Goal: Task Accomplishment & Management: Manage account settings

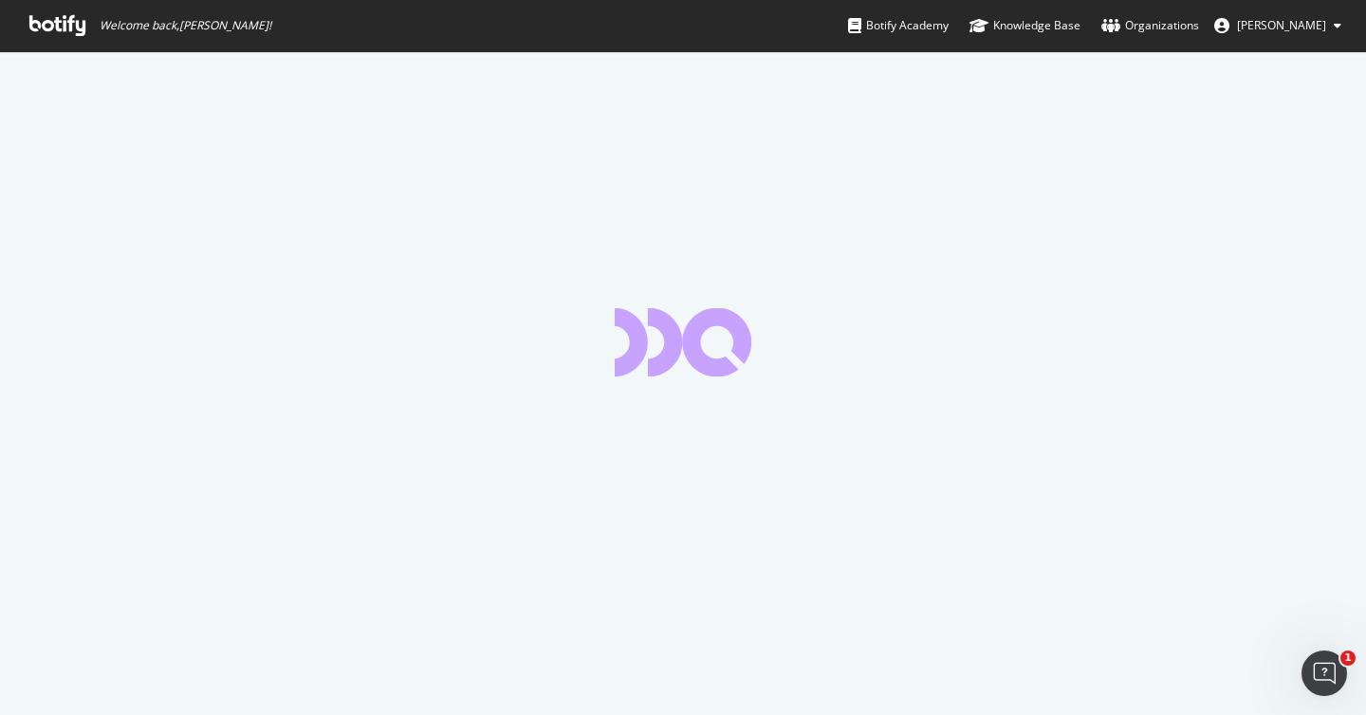
click at [61, 22] on icon at bounding box center [57, 25] width 56 height 21
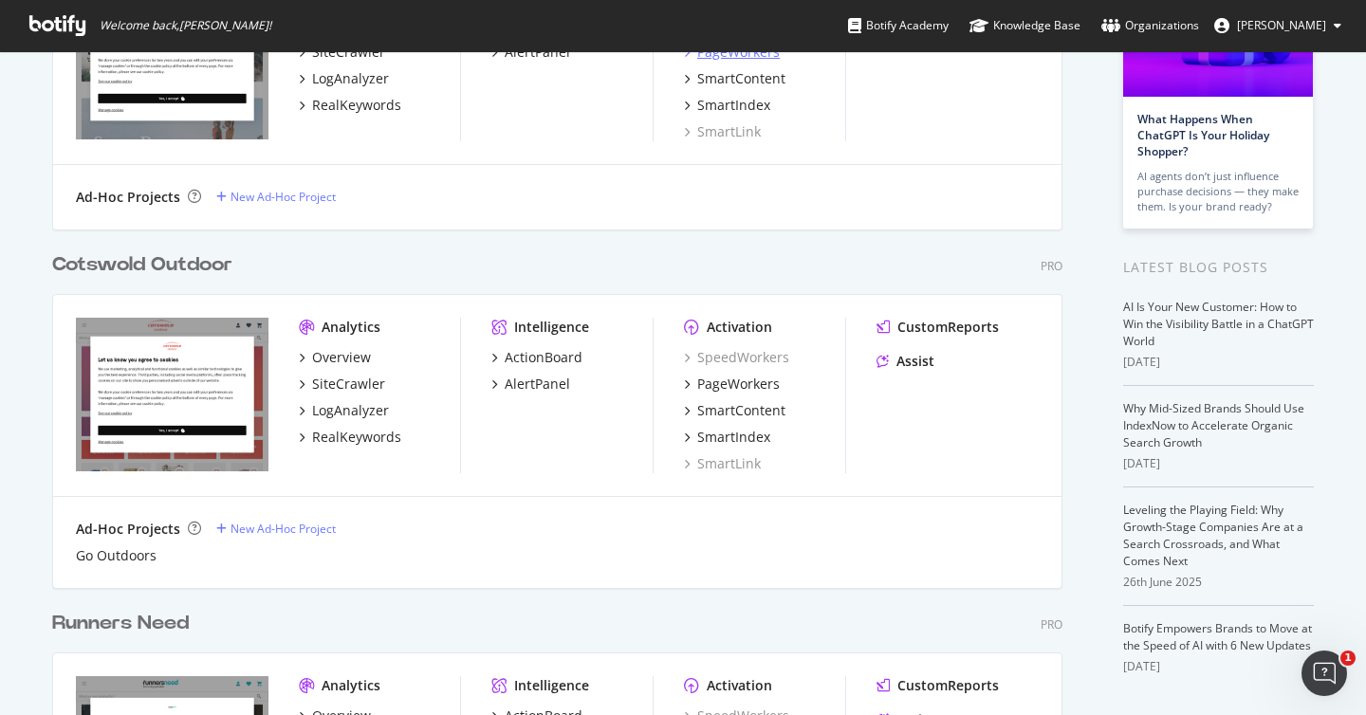
scroll to position [457, 0]
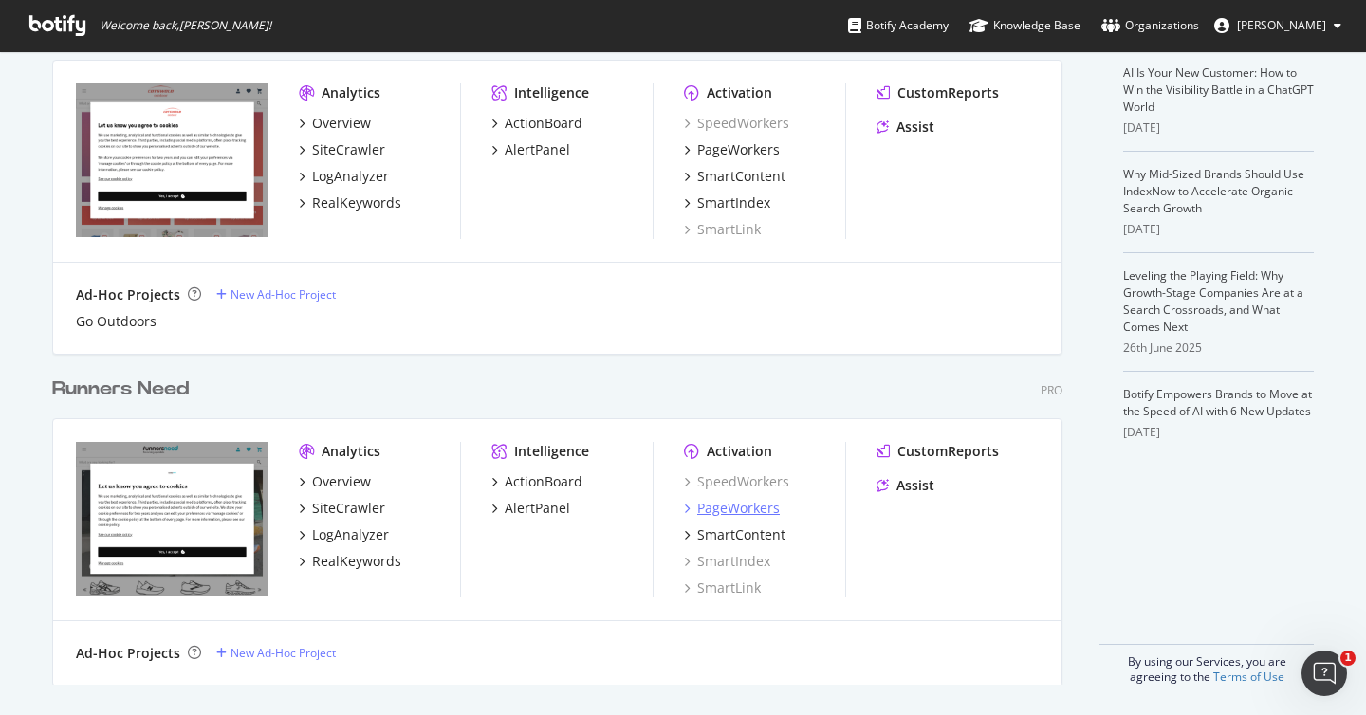
click at [744, 506] on div "PageWorkers" at bounding box center [738, 508] width 83 height 19
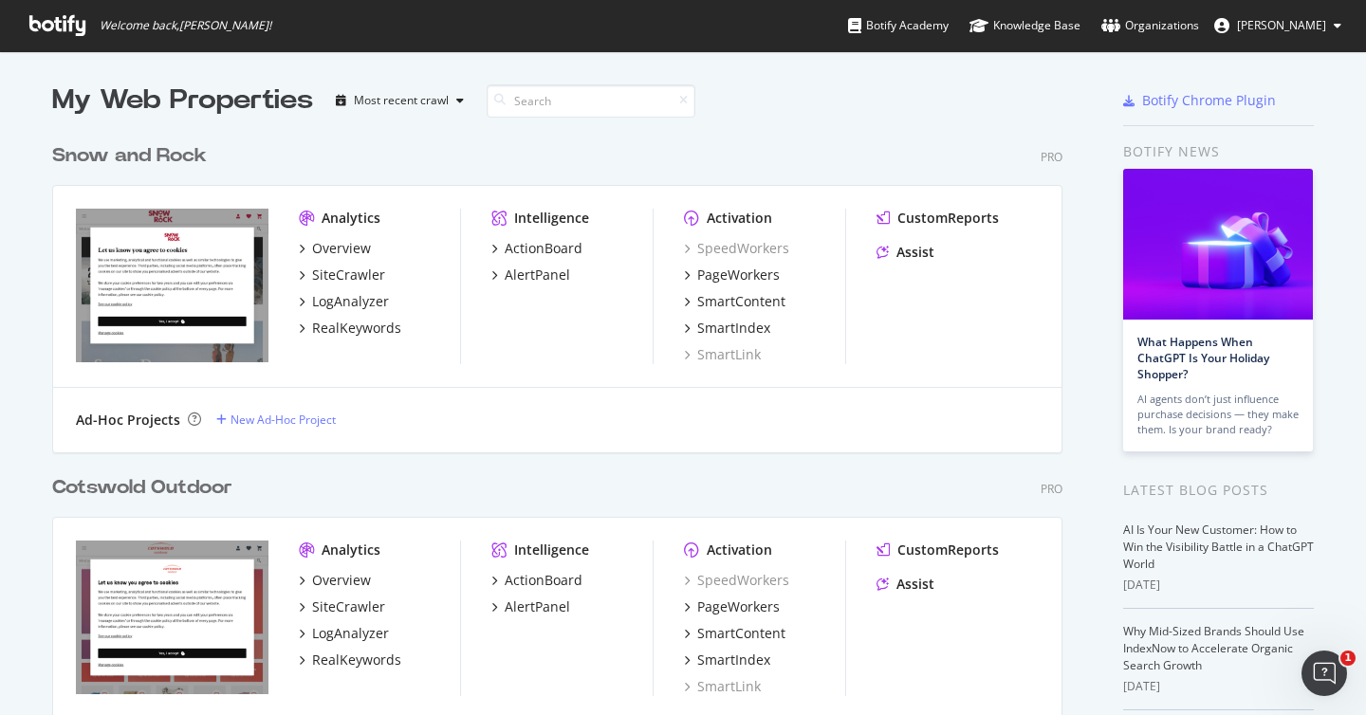
scroll to position [715, 1366]
click at [1173, 28] on div "Organizations" at bounding box center [1151, 25] width 98 height 19
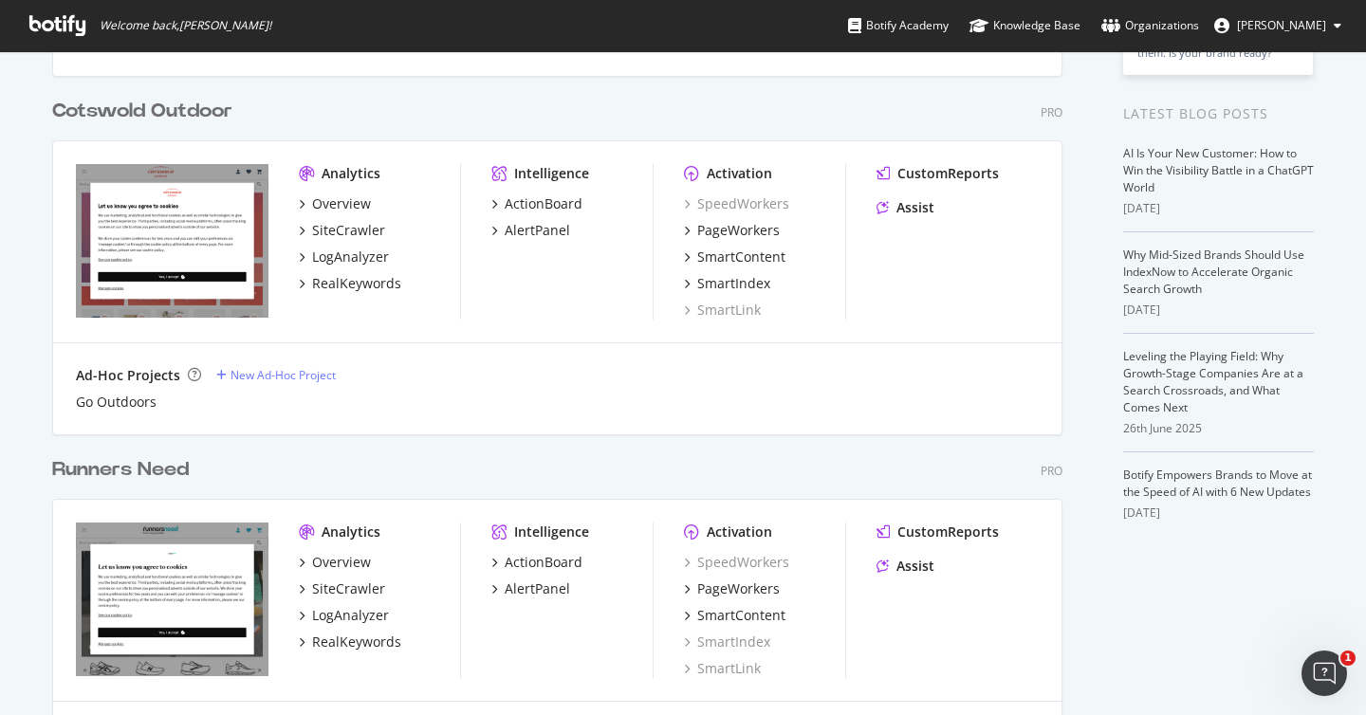
scroll to position [457, 0]
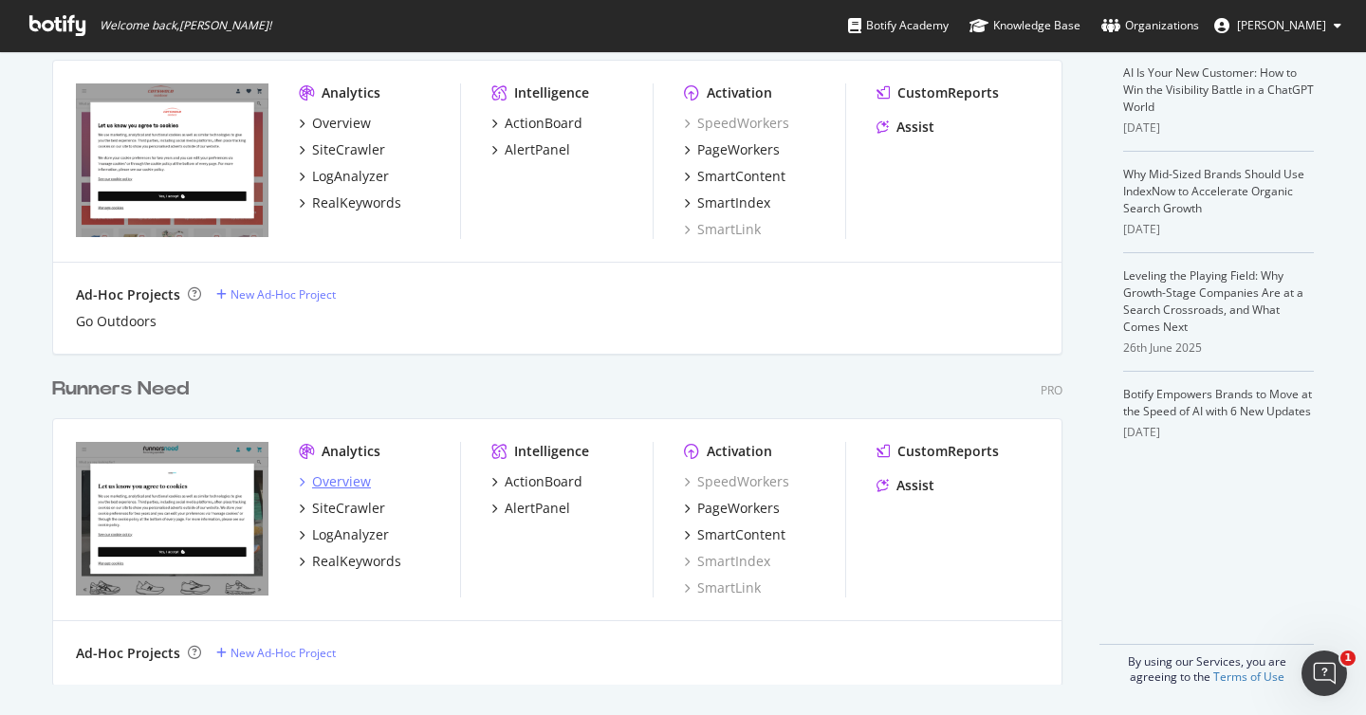
click at [319, 487] on div "Overview" at bounding box center [341, 482] width 59 height 19
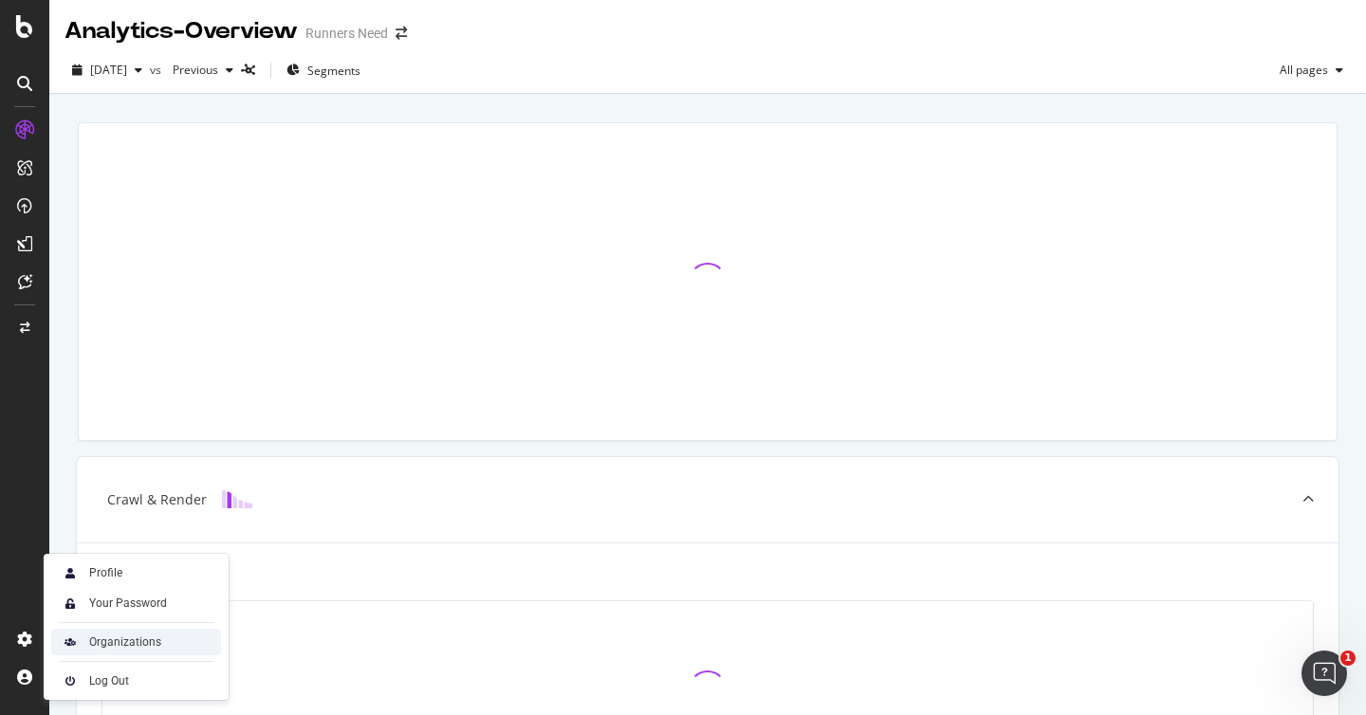
click at [152, 649] on div "Organizations" at bounding box center [125, 642] width 72 height 15
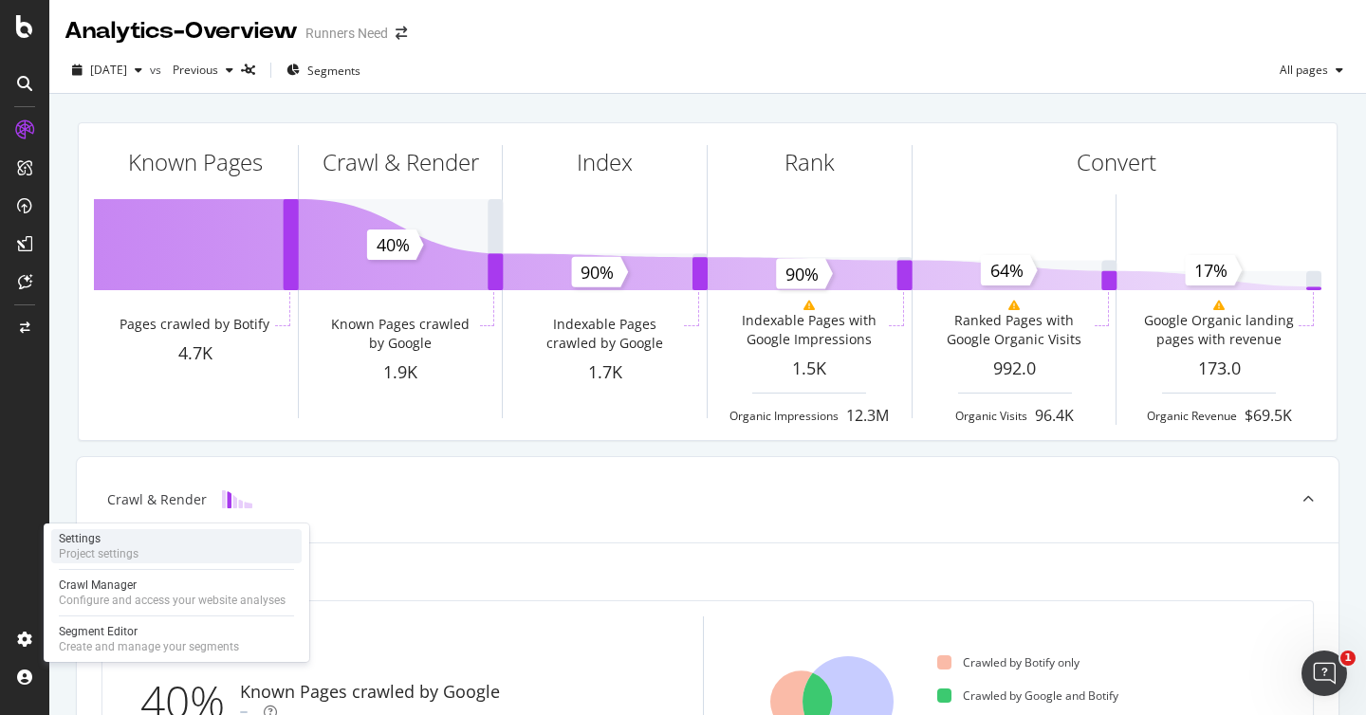
click at [107, 547] on div "Project settings" at bounding box center [99, 554] width 80 height 15
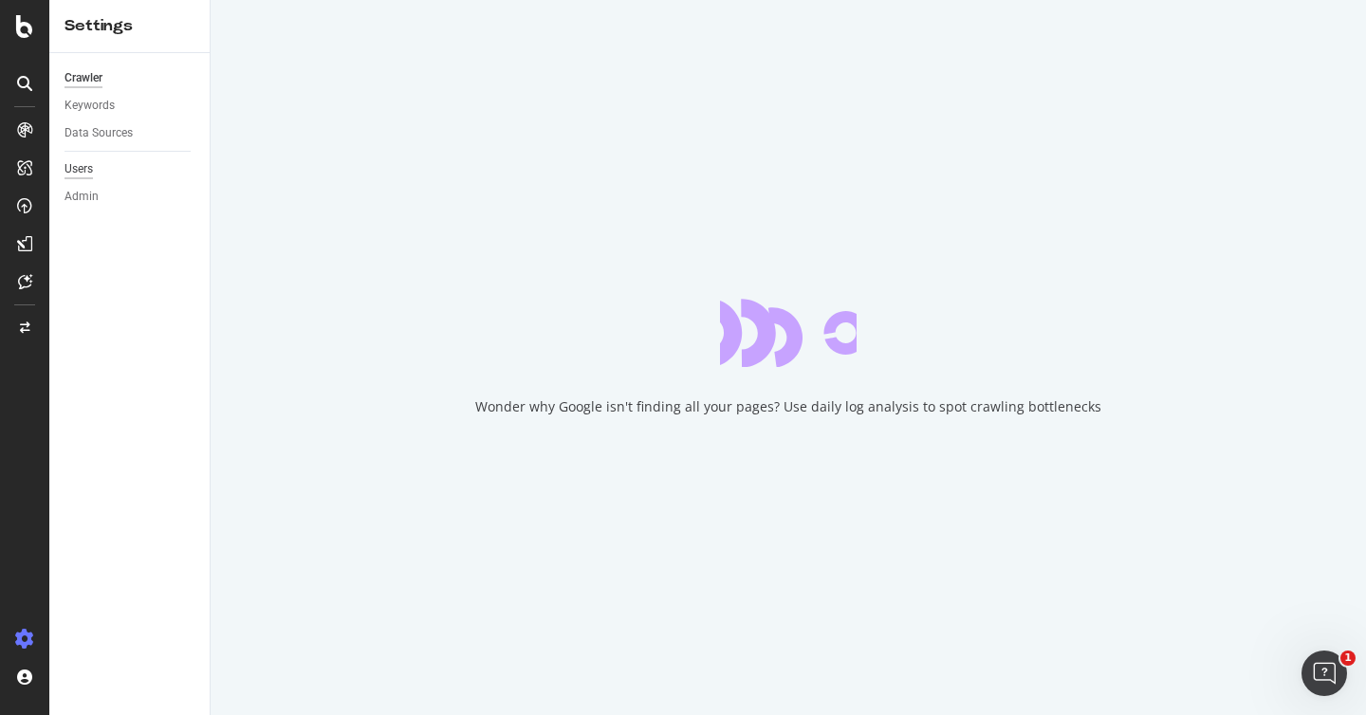
click at [78, 163] on div "Users" at bounding box center [79, 169] width 28 height 20
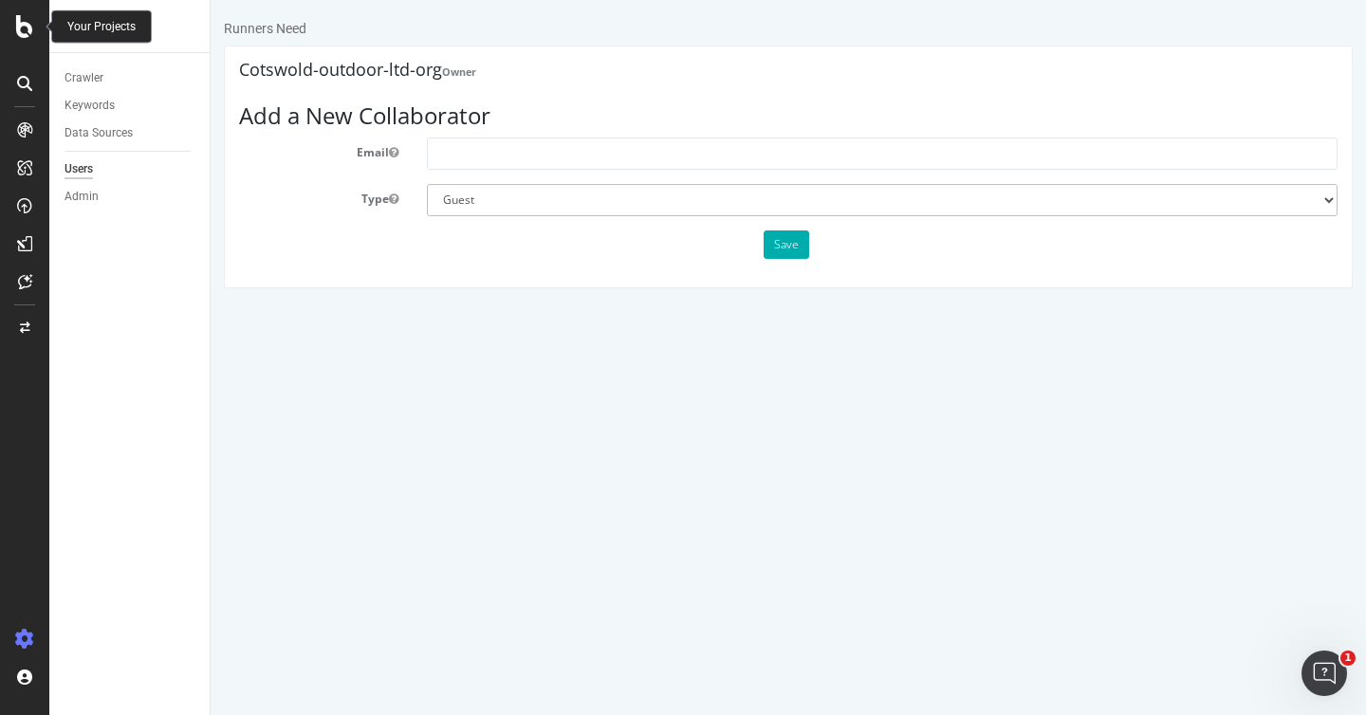
click at [22, 17] on icon at bounding box center [24, 26] width 17 height 23
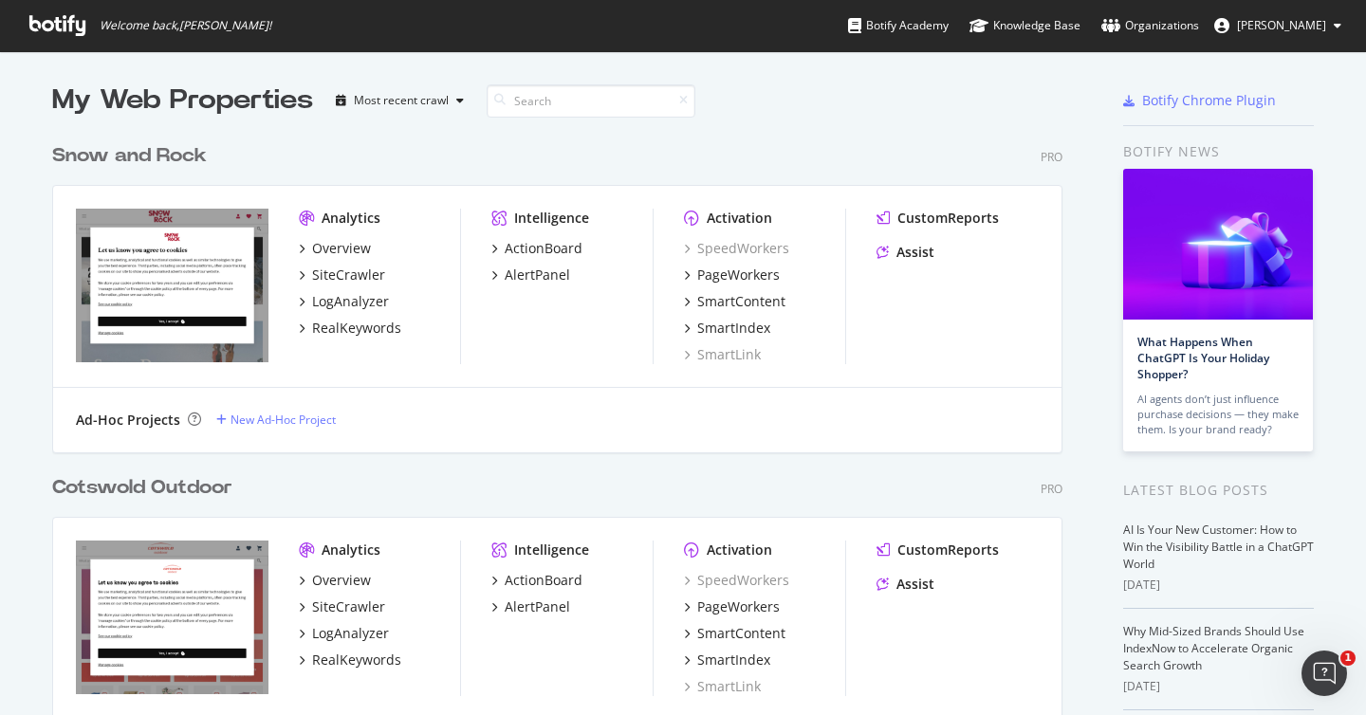
scroll to position [715, 1366]
